Goal: Information Seeking & Learning: Find specific fact

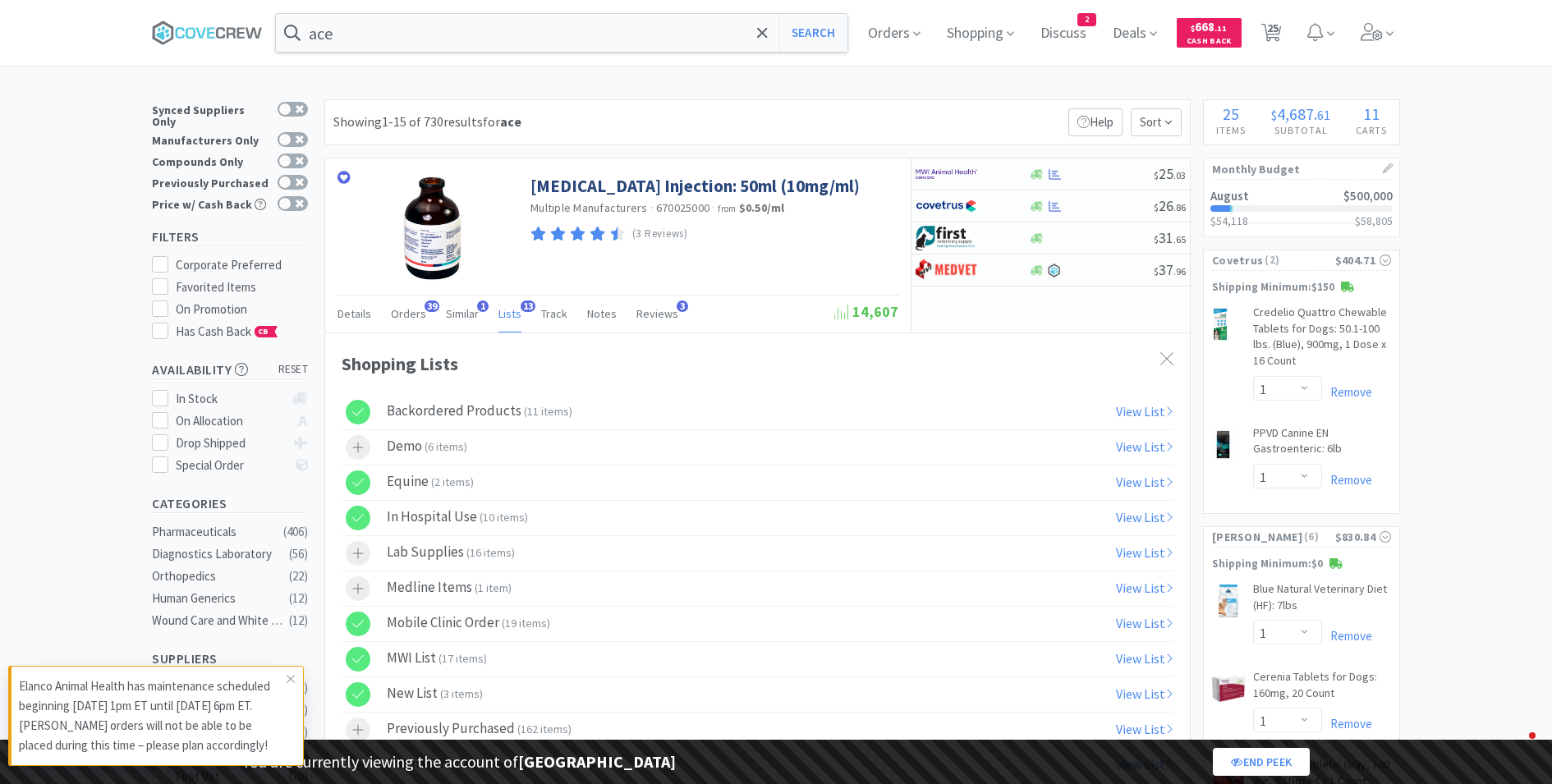
select select "1"
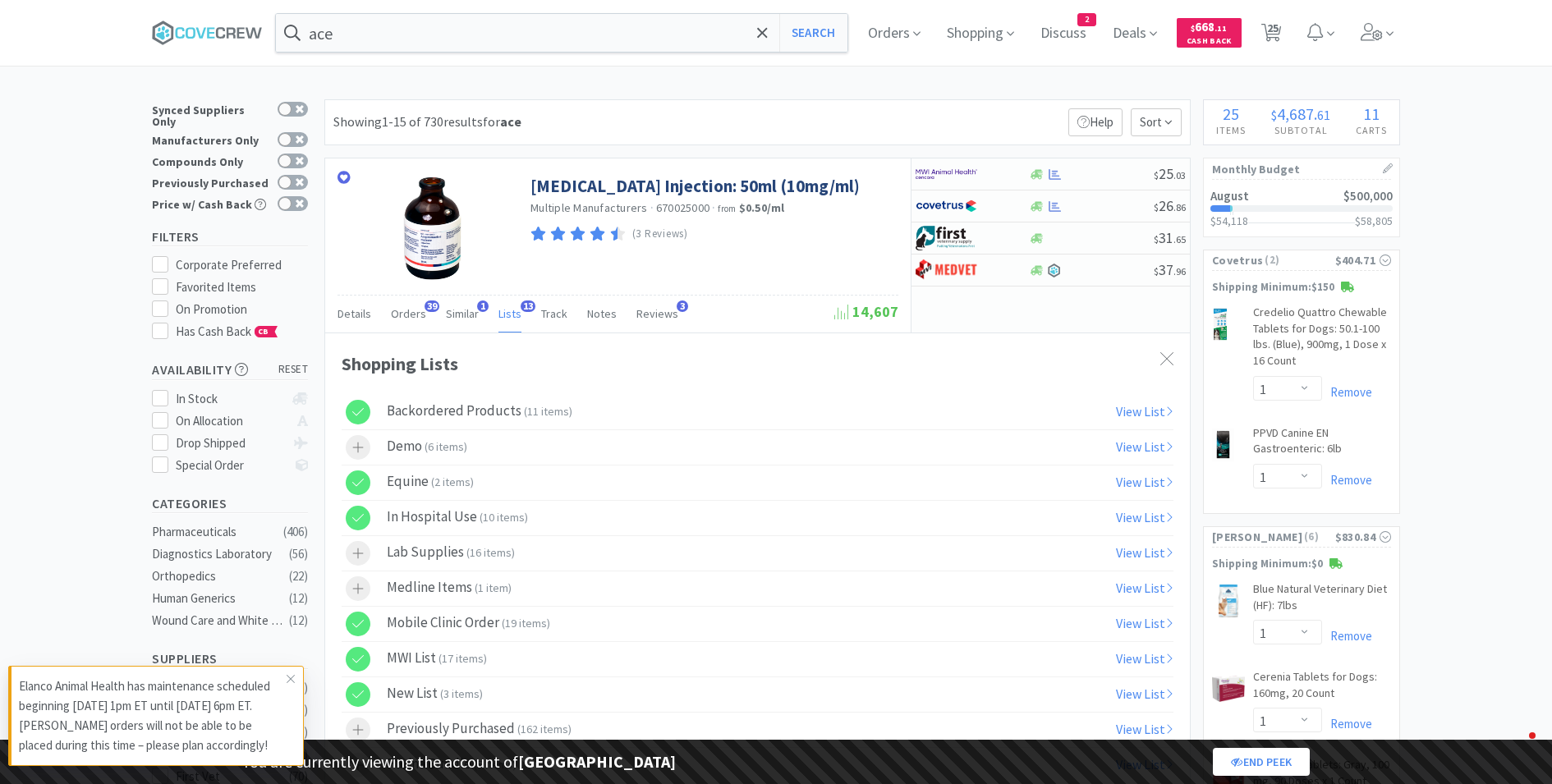
select select "1"
select select "2"
select select "5"
select select "2"
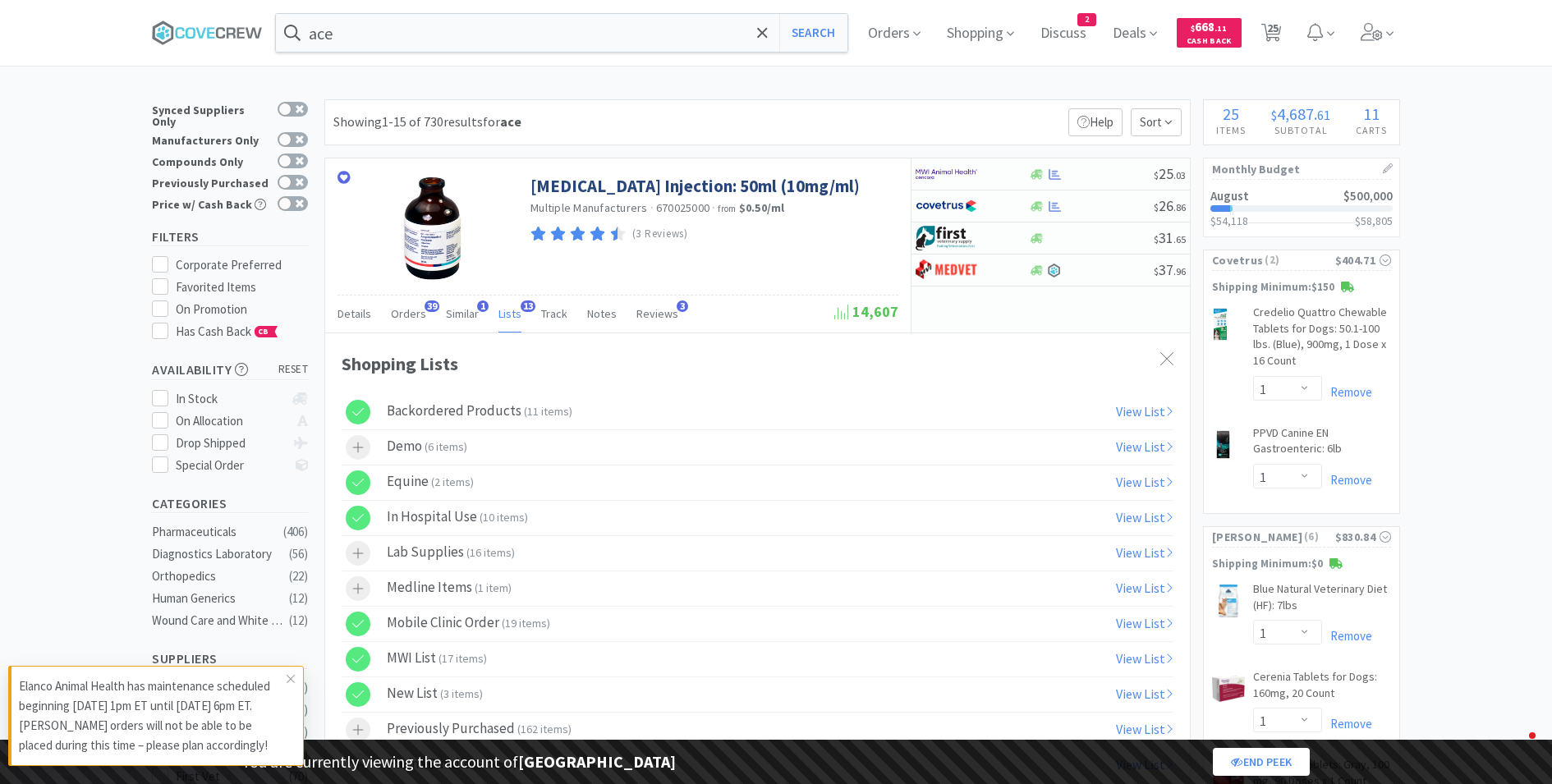
select select "1"
select select "2"
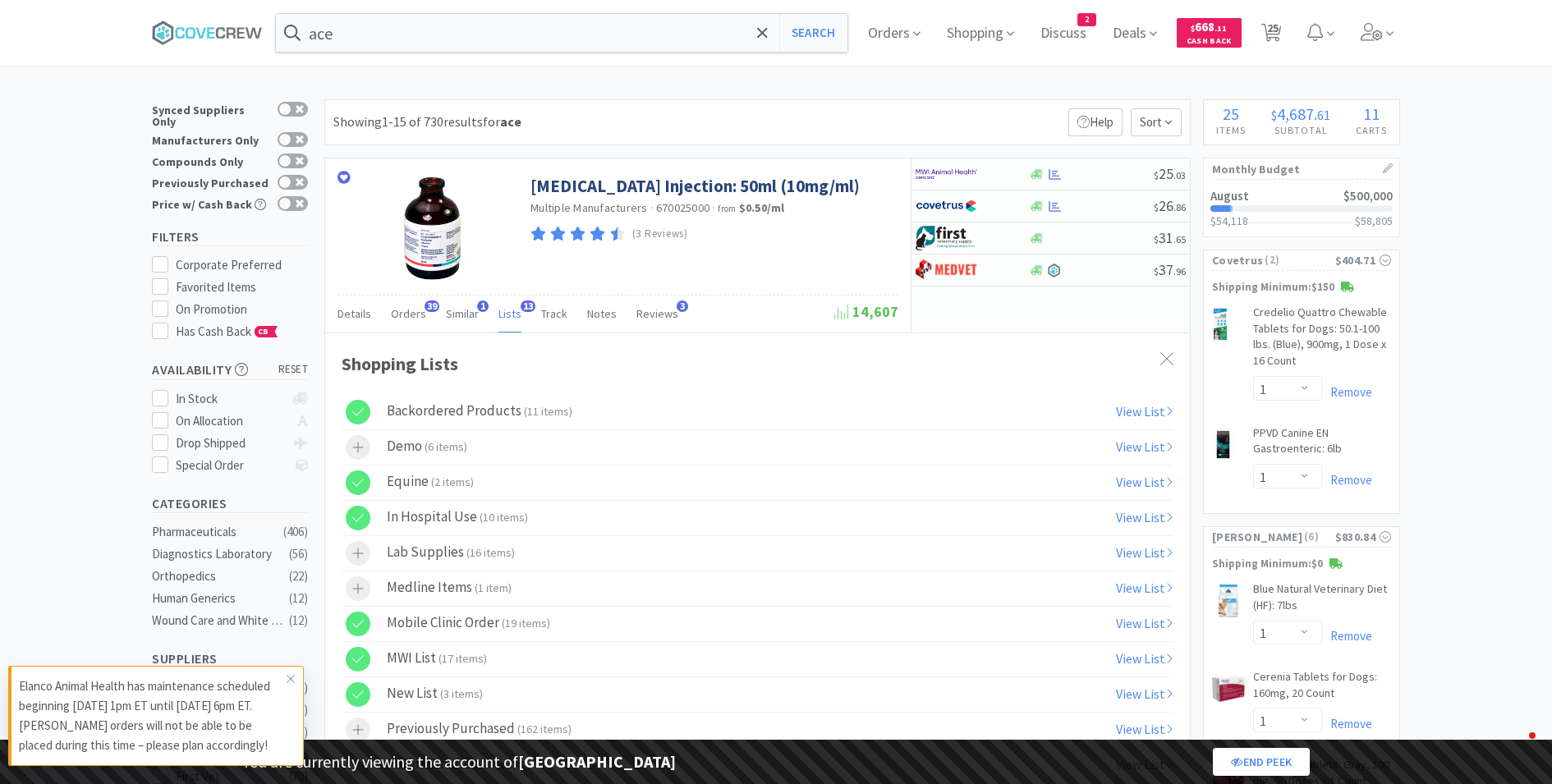
select select "1"
select select "2"
select select "15"
select select "1"
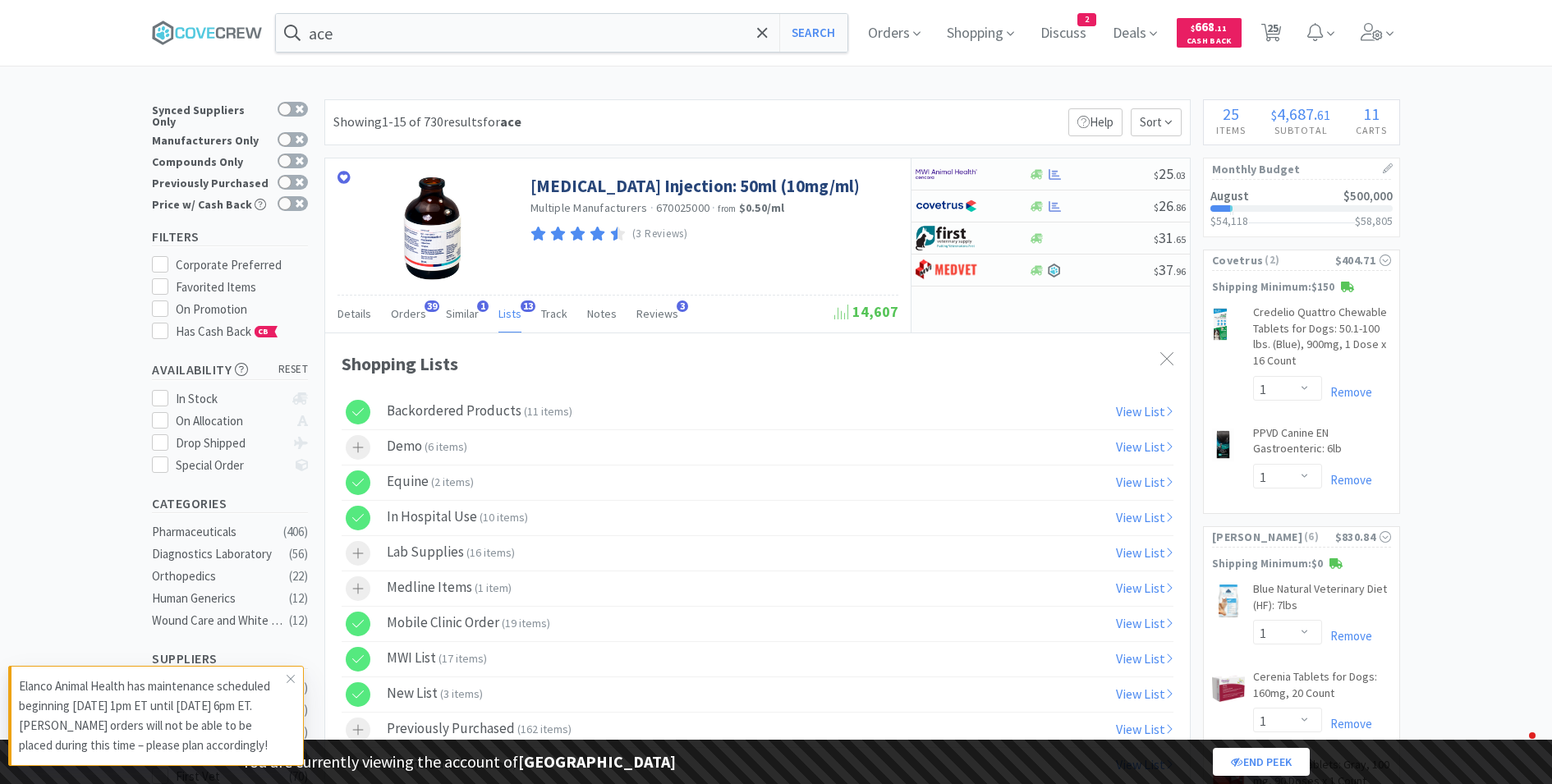
select select "3"
select select "1"
select select "5"
select select "2"
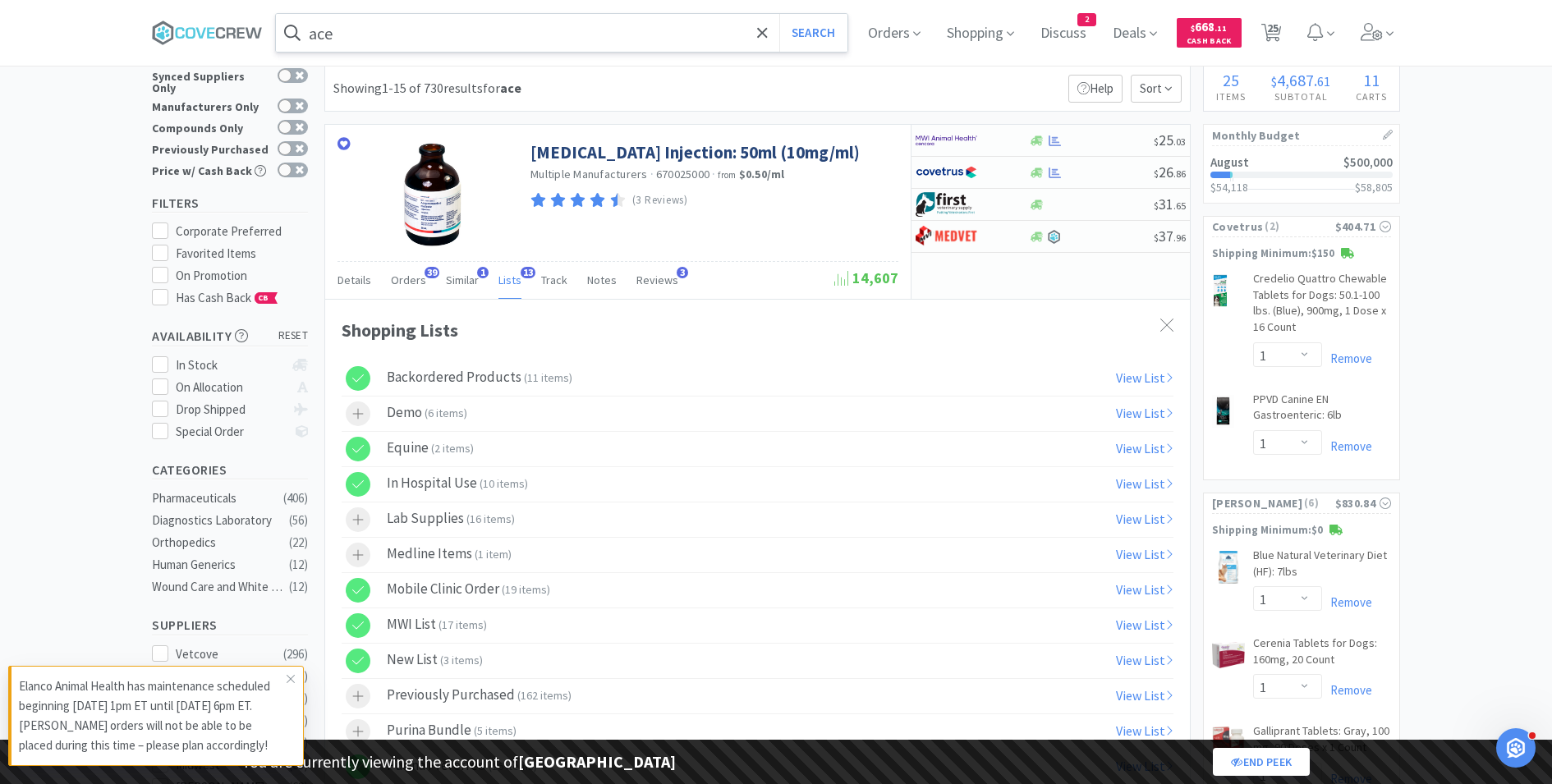
click at [408, 27] on input "ace" at bounding box center [562, 33] width 572 height 38
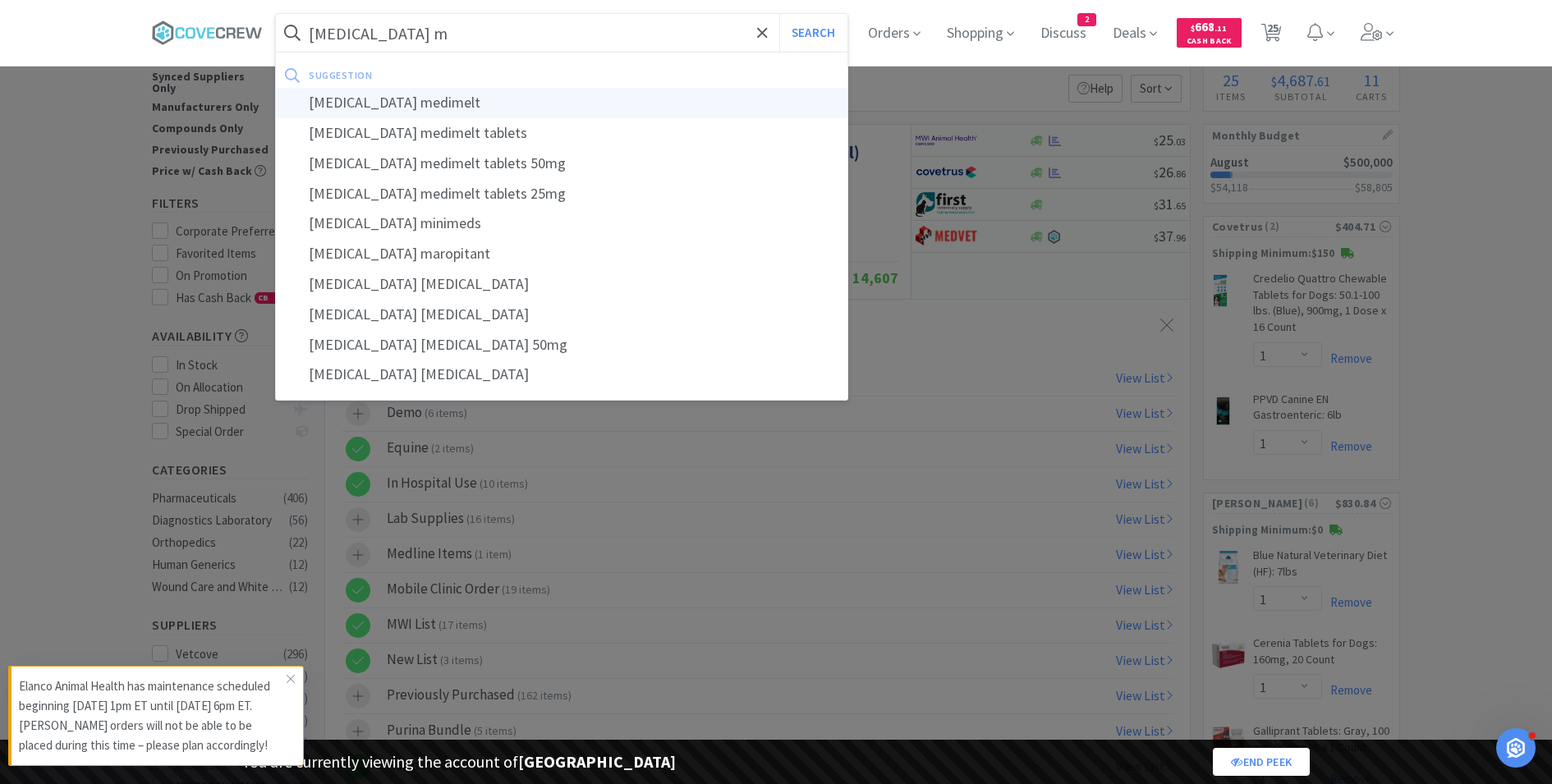
click at [438, 103] on div "[MEDICAL_DATA] medimelt" at bounding box center [562, 103] width 572 height 30
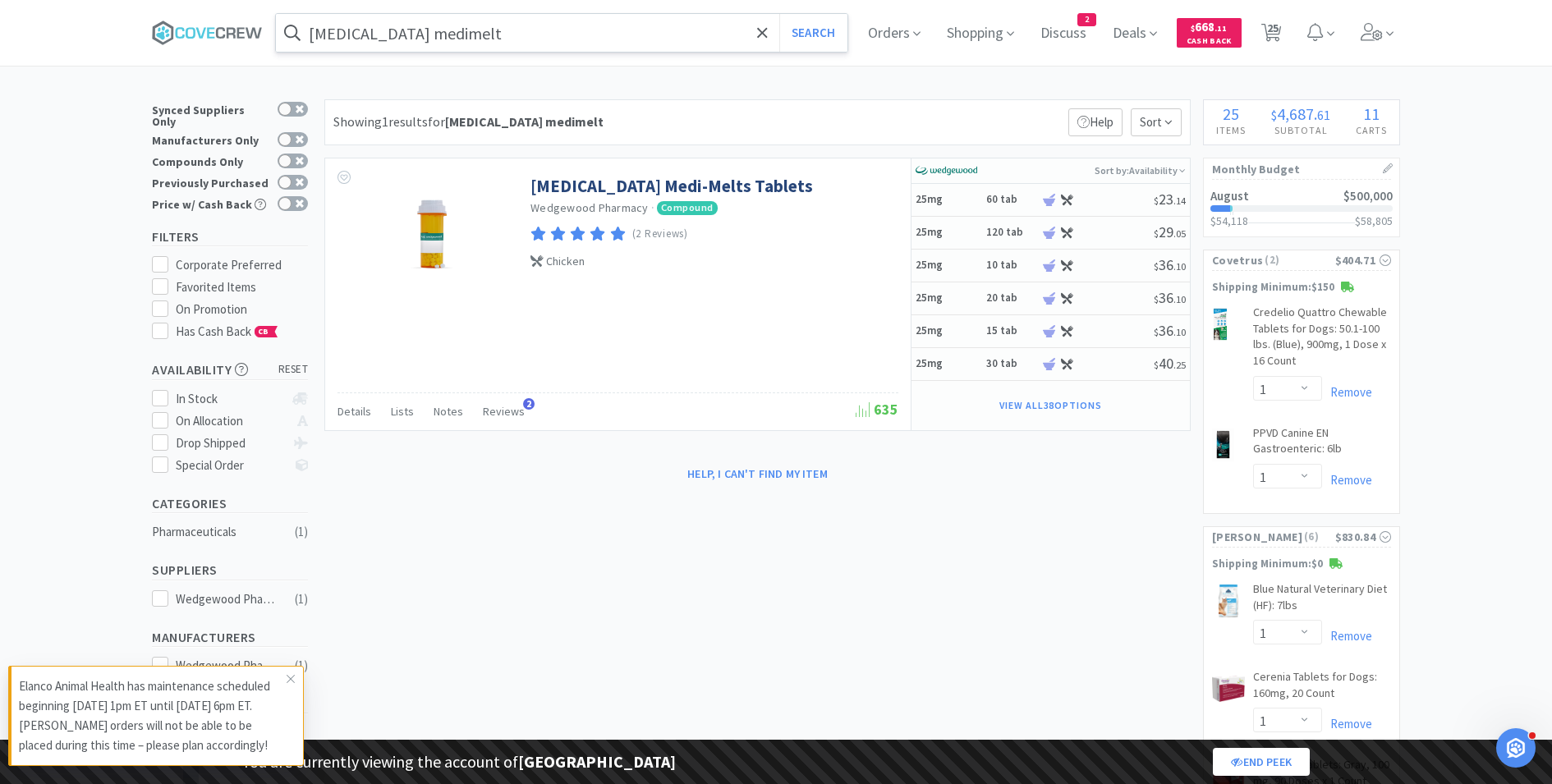
click at [426, 43] on input "[MEDICAL_DATA] medimelt" at bounding box center [562, 33] width 572 height 38
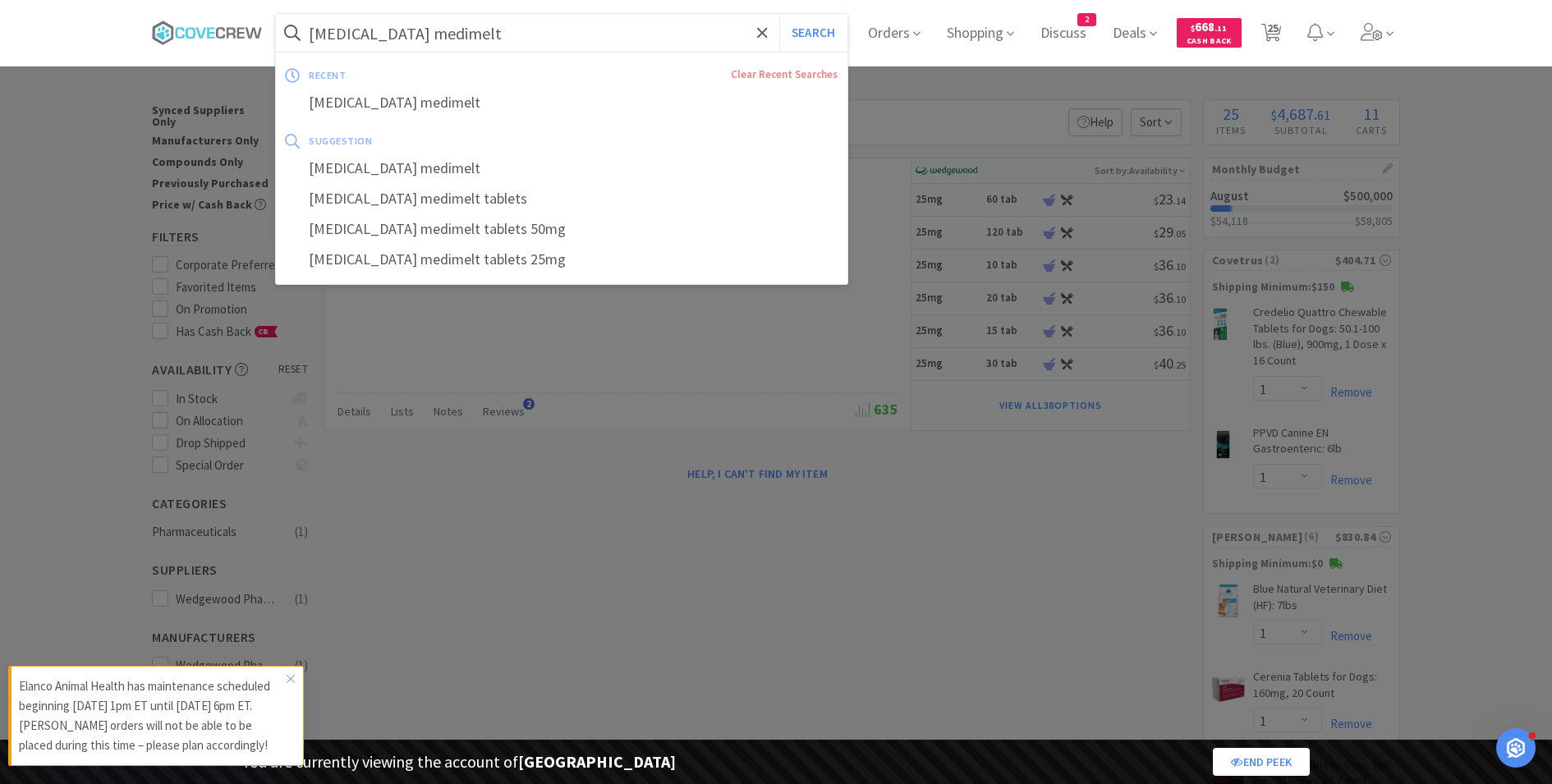
click at [426, 43] on input "[MEDICAL_DATA] medimelt" at bounding box center [562, 33] width 572 height 38
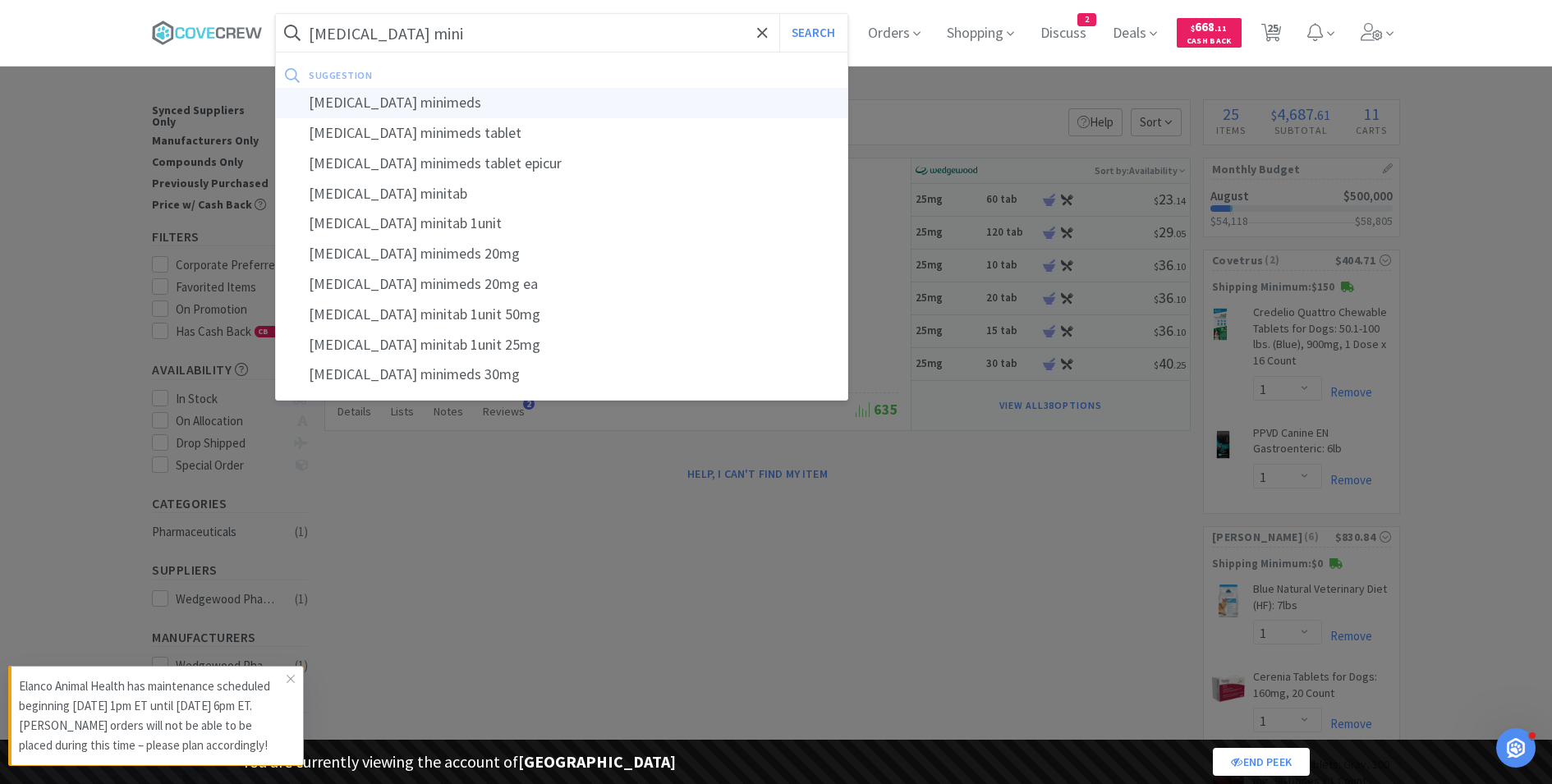
click at [432, 97] on div "[MEDICAL_DATA] minimeds" at bounding box center [562, 103] width 572 height 30
type input "[MEDICAL_DATA] minimeds"
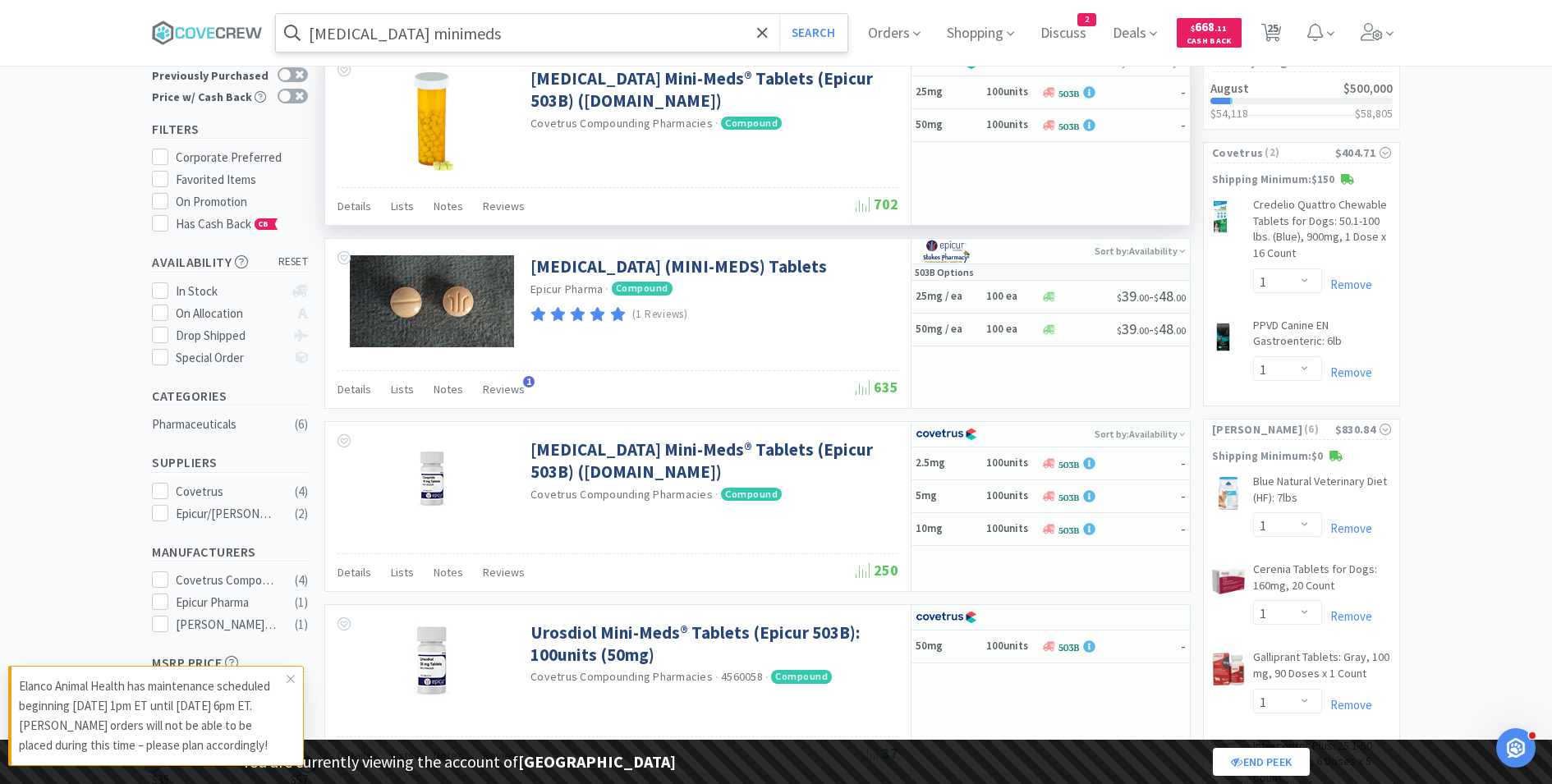
scroll to position [110, 0]
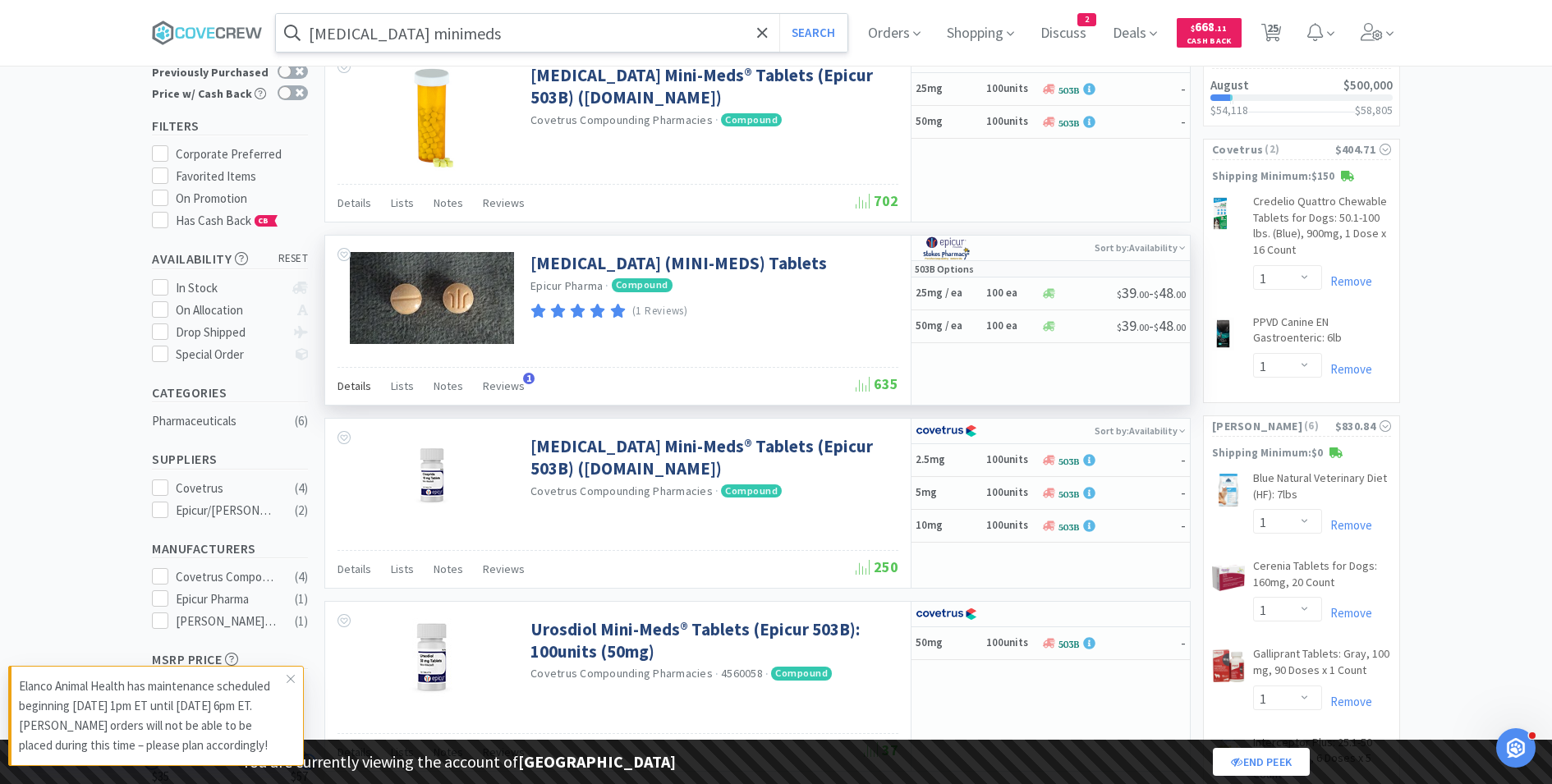
click at [351, 385] on span "Details" at bounding box center [354, 386] width 33 height 15
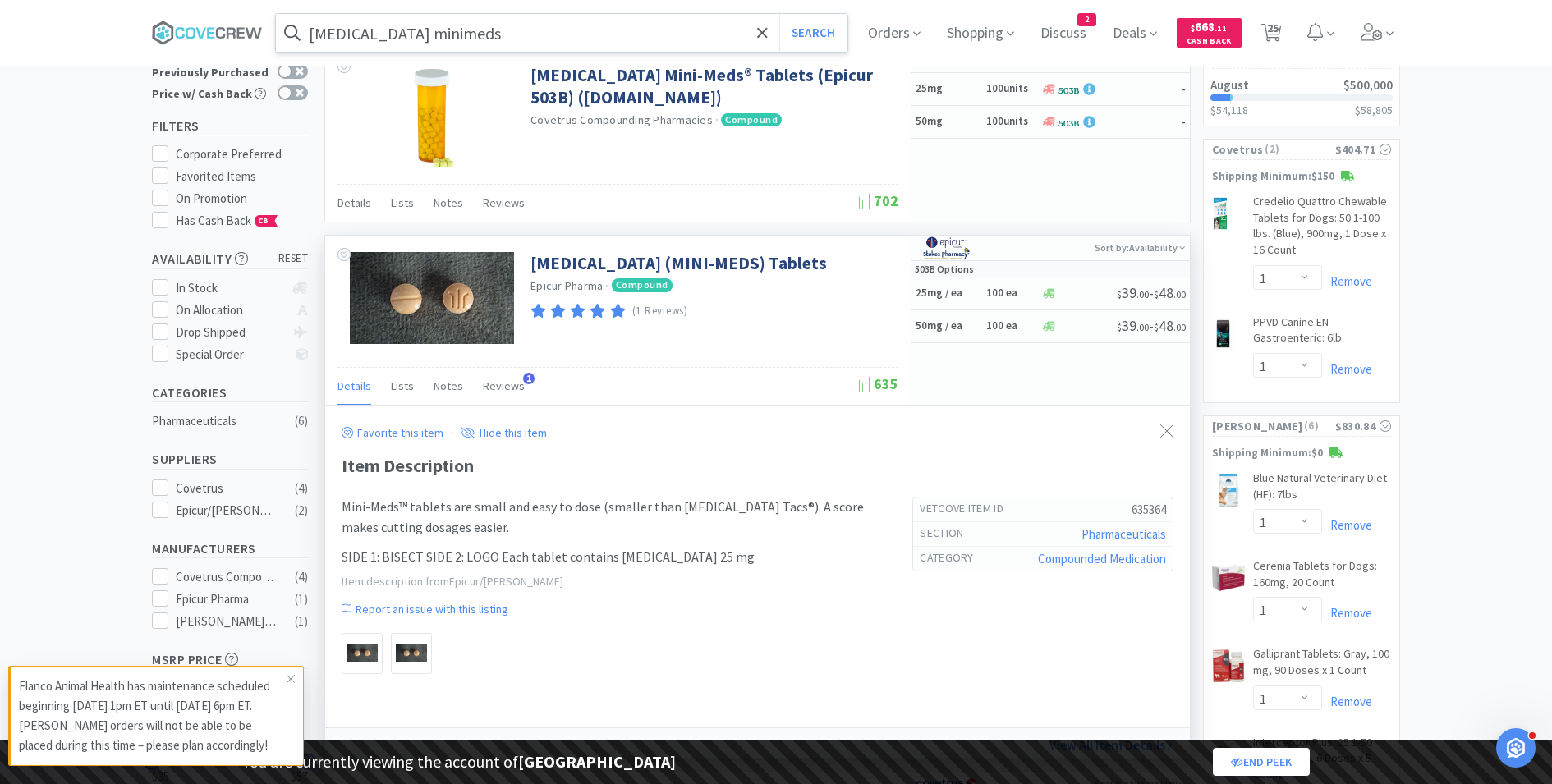
click at [1138, 510] on h5 "635364" at bounding box center [1092, 509] width 150 height 18
copy h5 "635364"
click at [959, 290] on h5 "25mg / ea" at bounding box center [948, 293] width 65 height 14
select select "1"
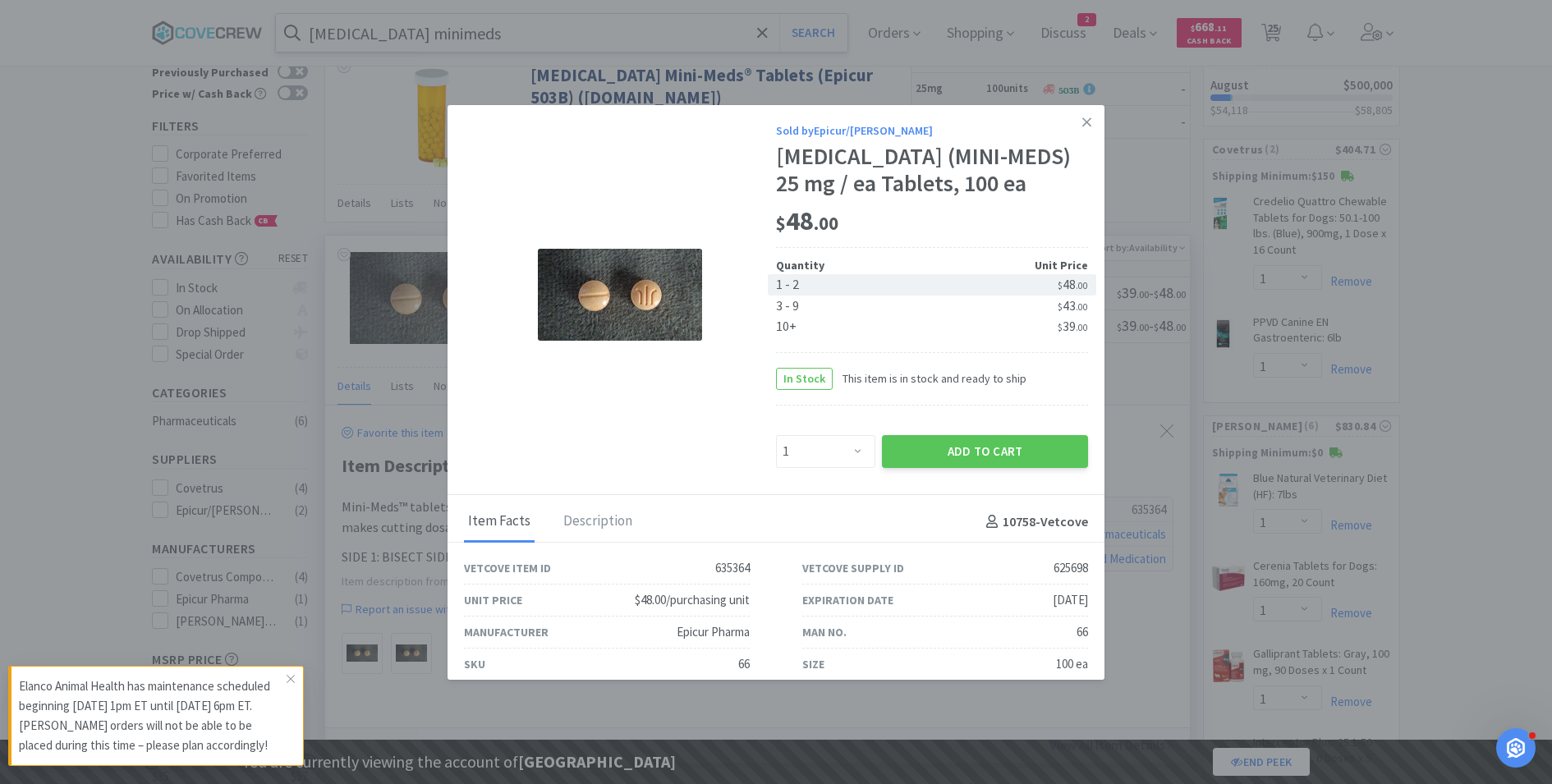
click at [1068, 564] on div "625698" at bounding box center [1071, 568] width 34 height 20
copy div "625698"
